Goal: Task Accomplishment & Management: Manage account settings

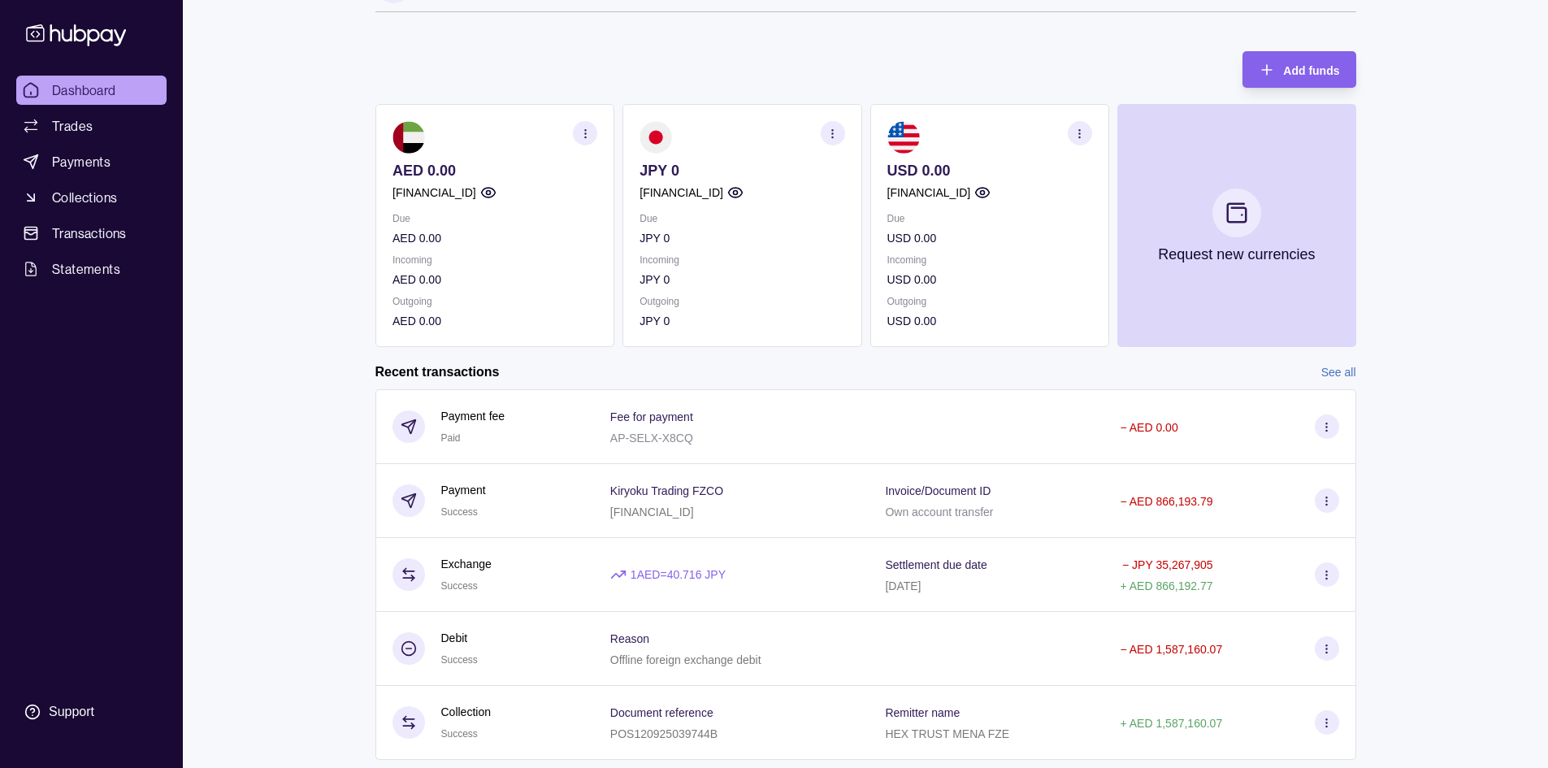
scroll to position [81, 0]
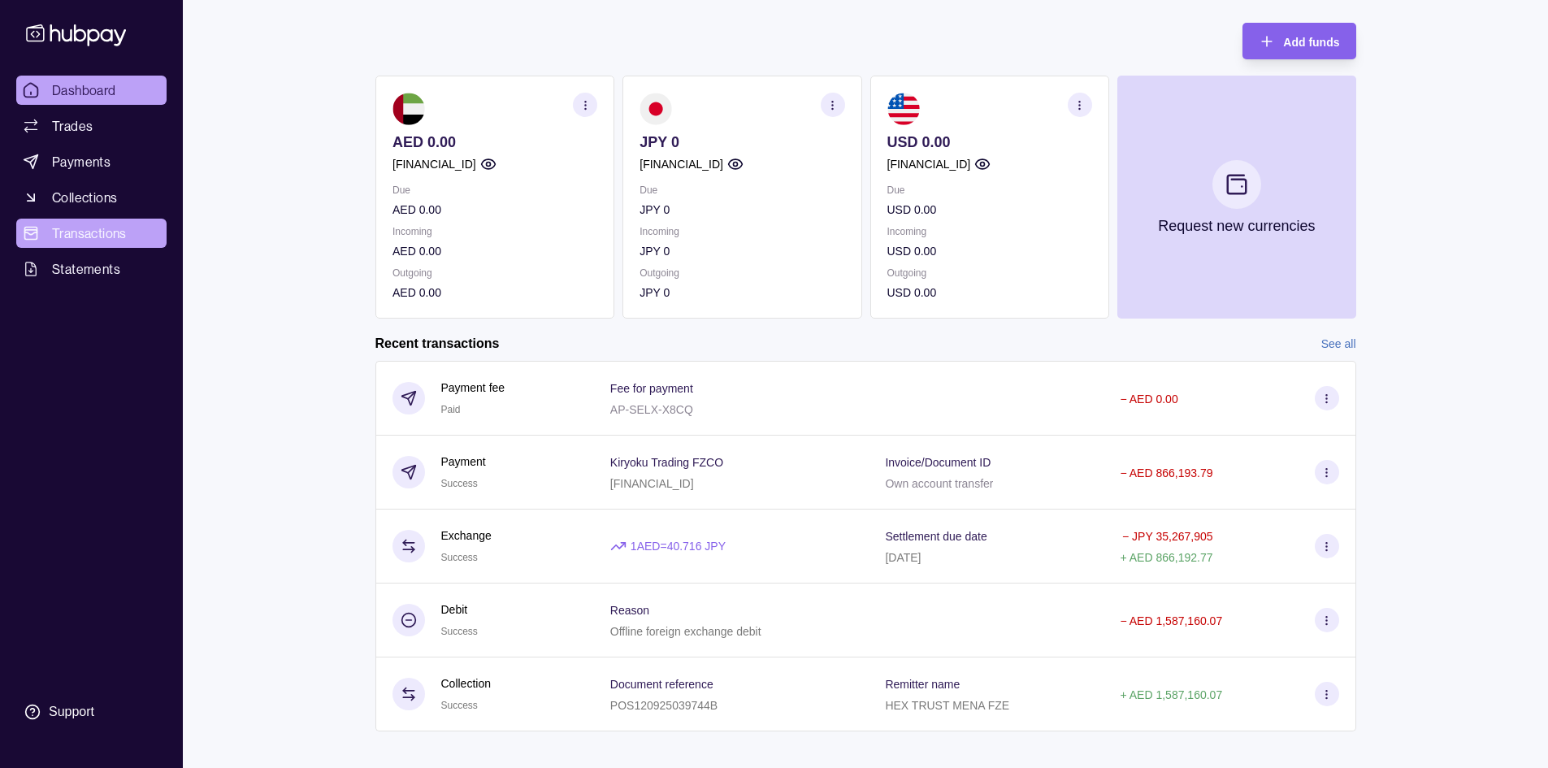
click at [92, 241] on span "Transactions" at bounding box center [89, 232] width 75 height 19
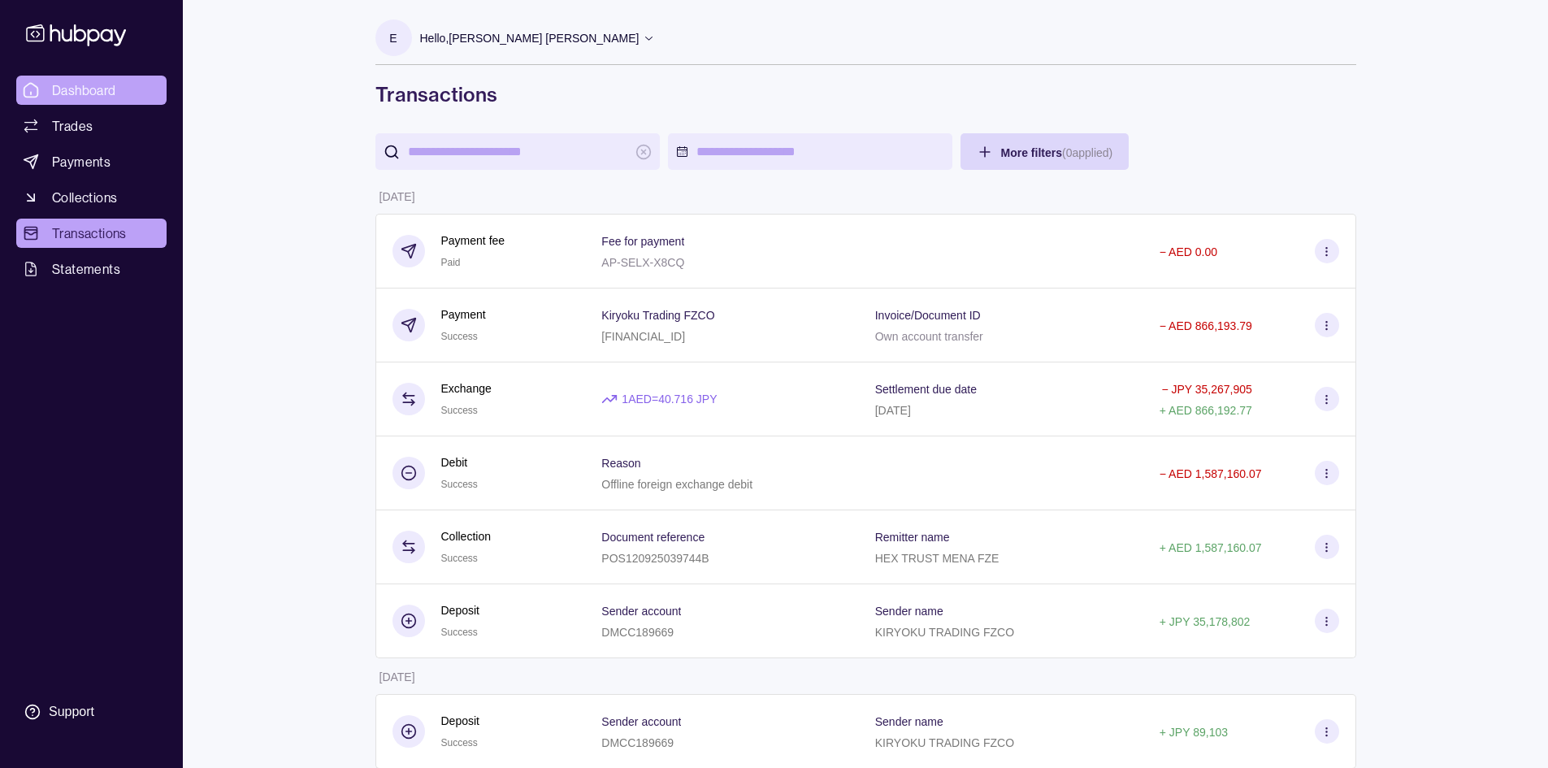
click at [67, 92] on span "Dashboard" at bounding box center [84, 89] width 64 height 19
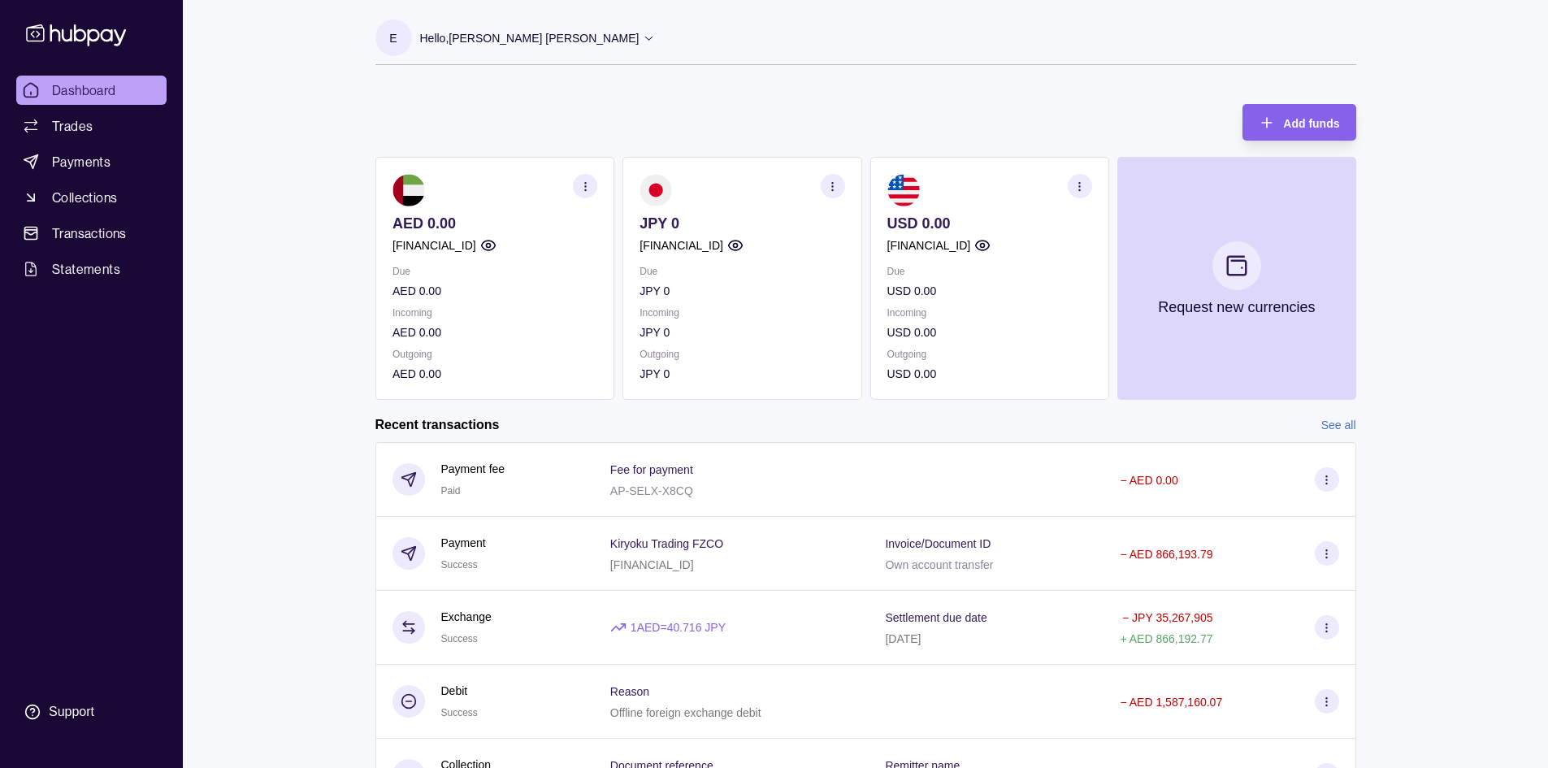
click at [832, 186] on circle "button" at bounding box center [831, 185] width 1 height 1
click at [710, 184] on link "View transactions" at bounding box center [712, 186] width 89 height 18
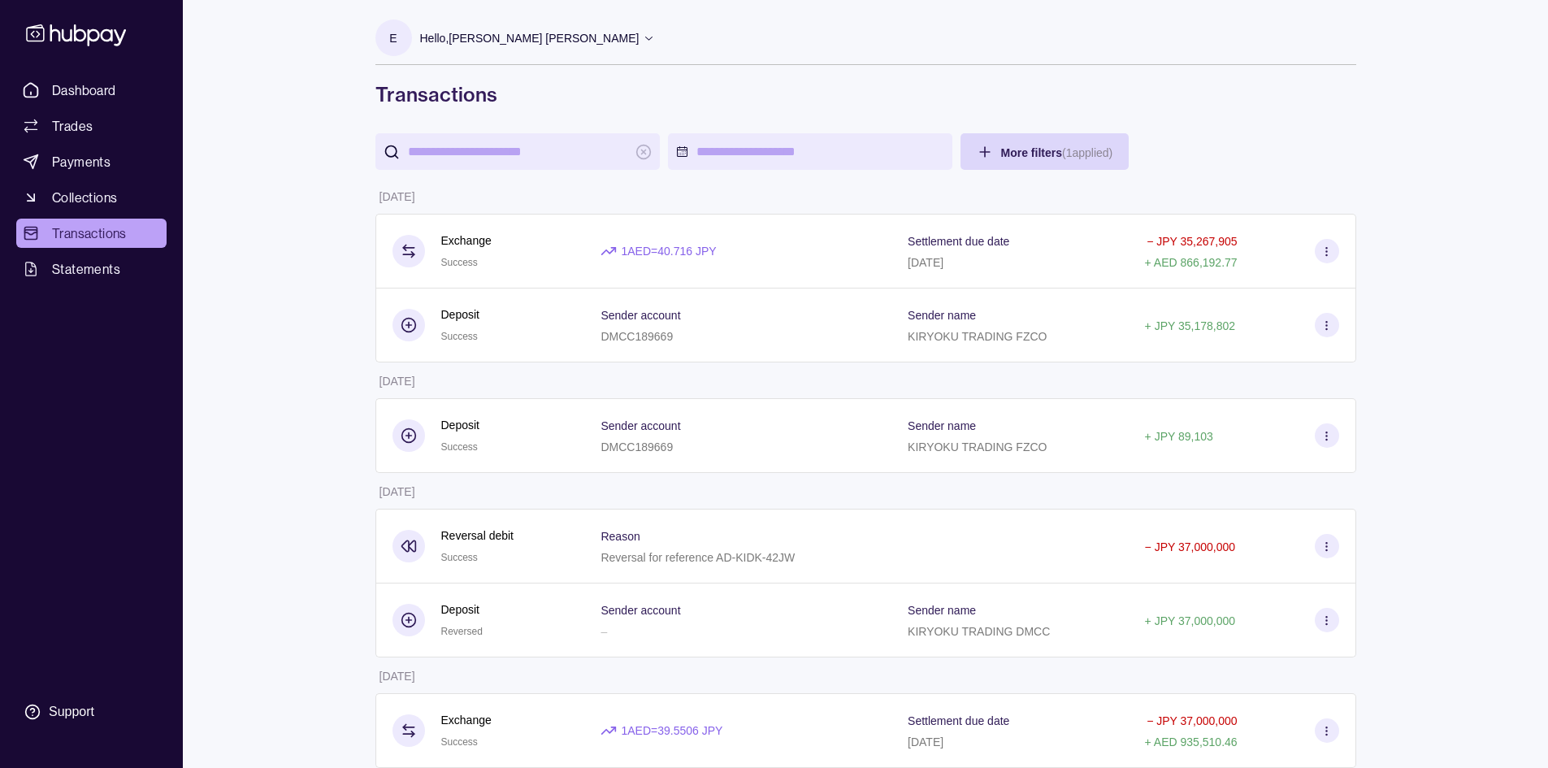
click at [643, 40] on icon at bounding box center [649, 38] width 12 height 12
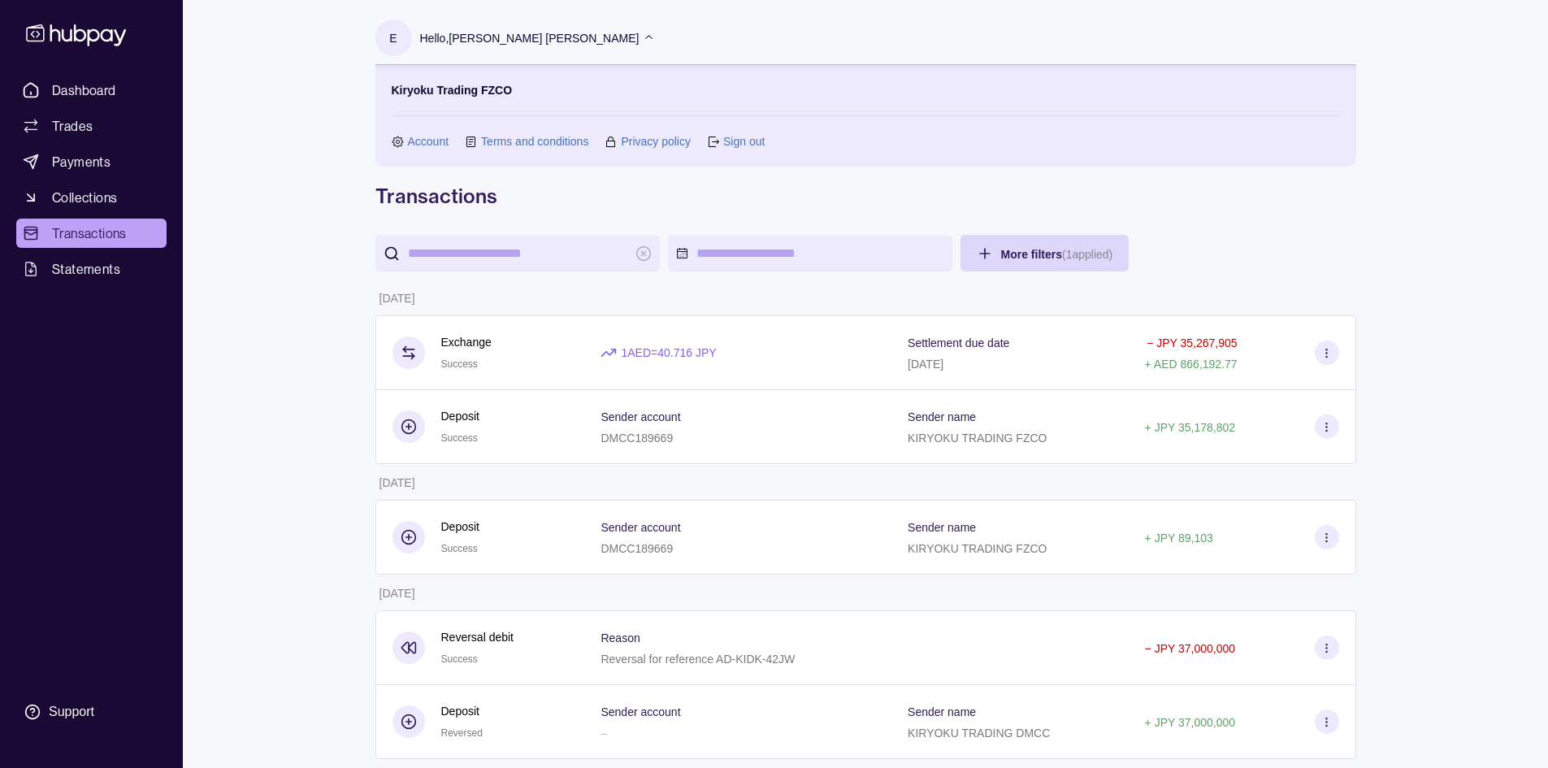
click at [735, 147] on link "Sign out" at bounding box center [743, 141] width 41 height 18
